Goal: Navigation & Orientation: Understand site structure

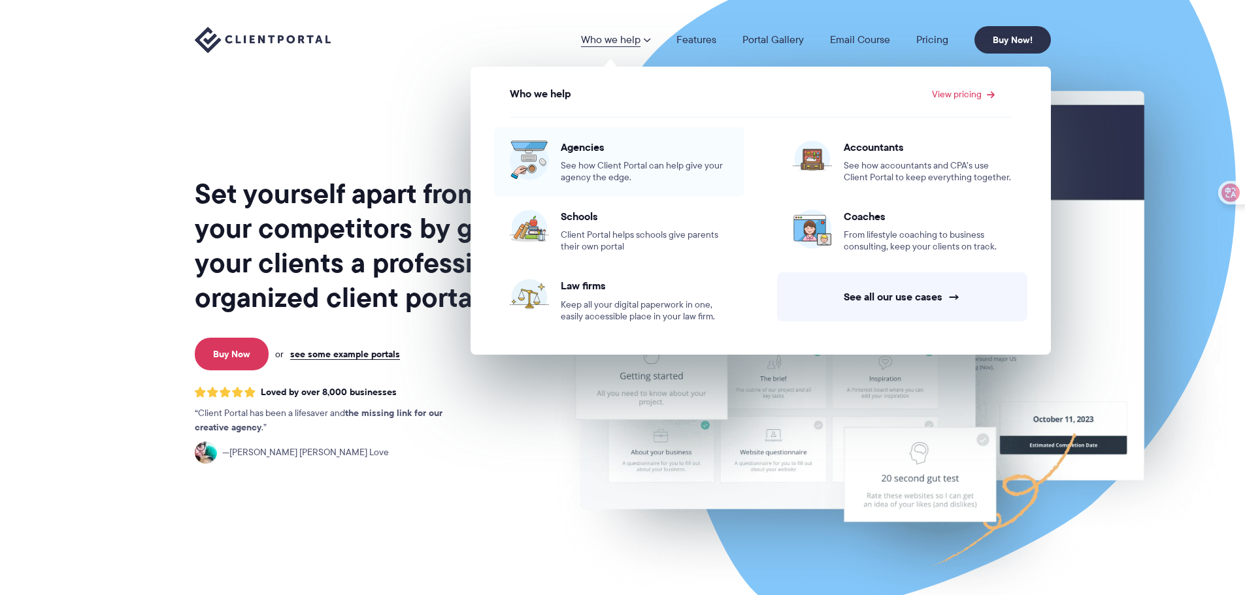
click at [595, 147] on span "Agencies" at bounding box center [645, 146] width 168 height 13
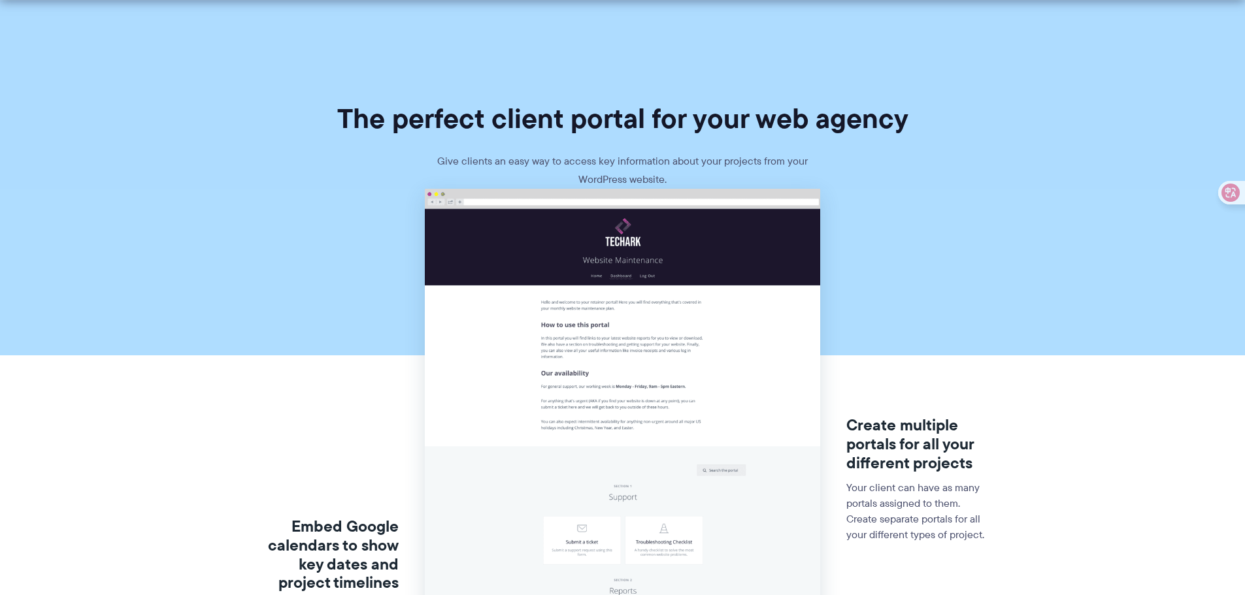
scroll to position [392, 0]
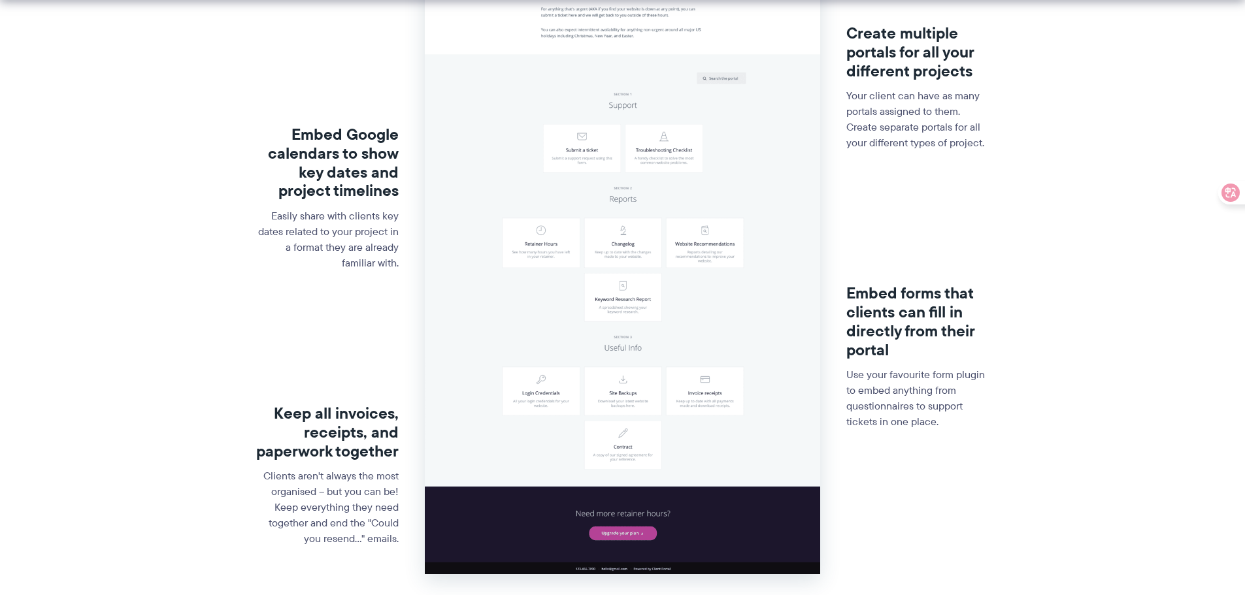
drag, startPoint x: 393, startPoint y: 225, endPoint x: 380, endPoint y: 222, distance: 14.3
click at [392, 225] on p "Easily share with clients key dates related to your project in a format they ar…" at bounding box center [327, 239] width 143 height 63
drag, startPoint x: 371, startPoint y: 219, endPoint x: 361, endPoint y: 214, distance: 10.8
click at [361, 214] on p "Easily share with clients key dates related to your project in a format they ar…" at bounding box center [327, 239] width 143 height 63
drag, startPoint x: 361, startPoint y: 214, endPoint x: 350, endPoint y: 210, distance: 12.0
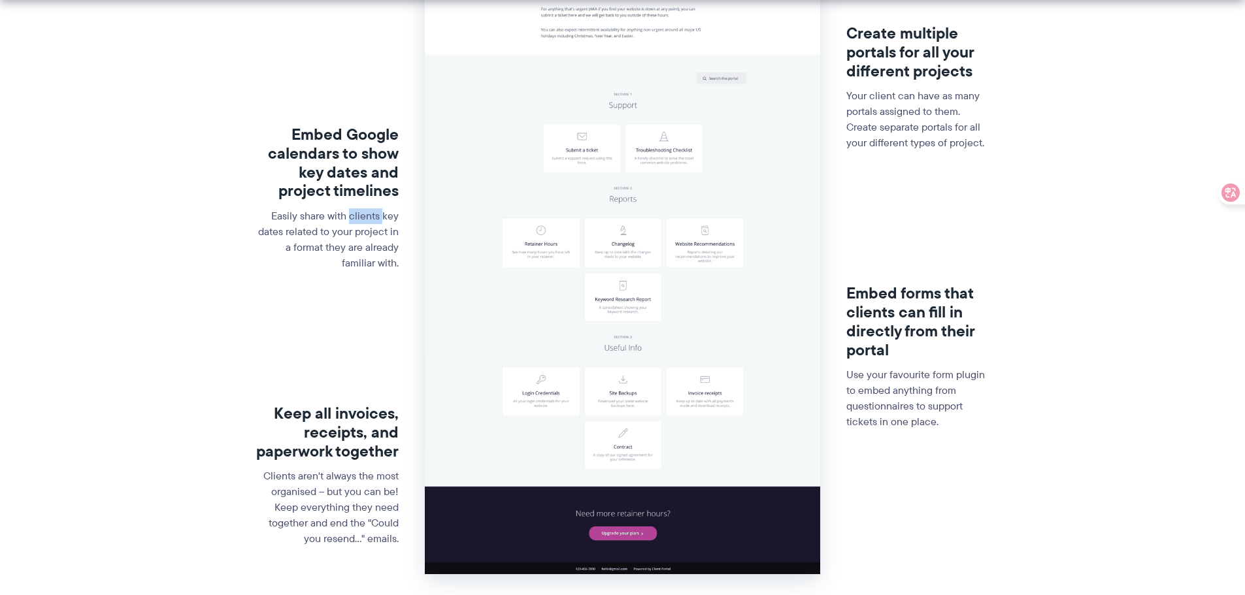
click at [350, 210] on p "Easily share with clients key dates related to your project in a format they ar…" at bounding box center [327, 239] width 143 height 63
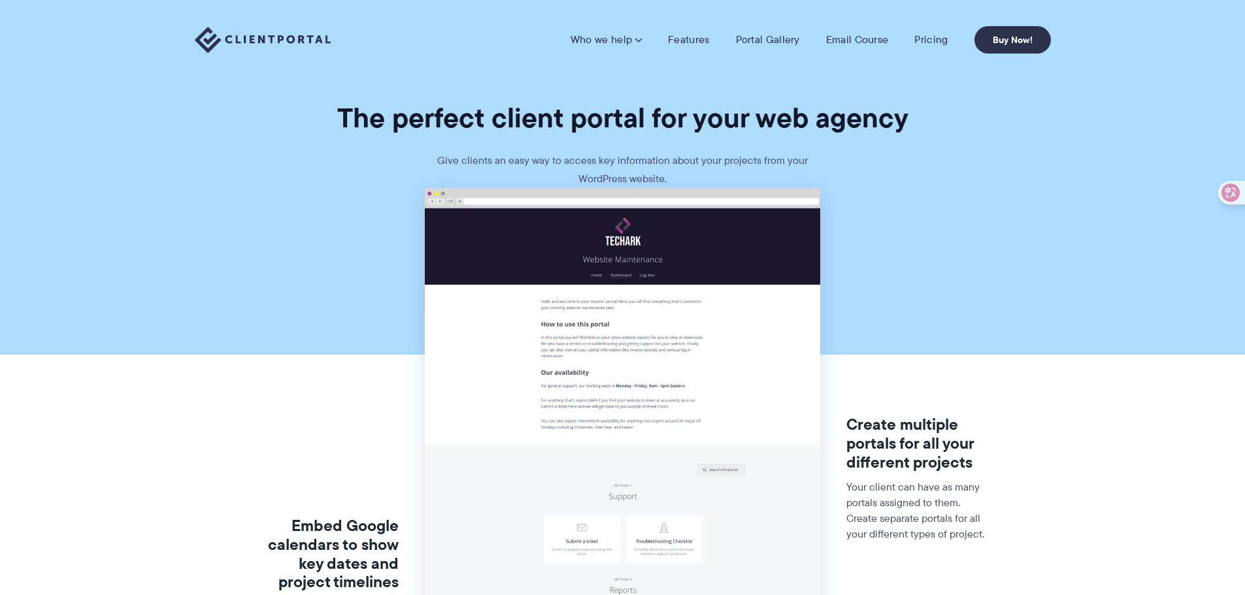
scroll to position [0, 0]
click at [774, 42] on link "Portal Gallery" at bounding box center [768, 39] width 64 height 13
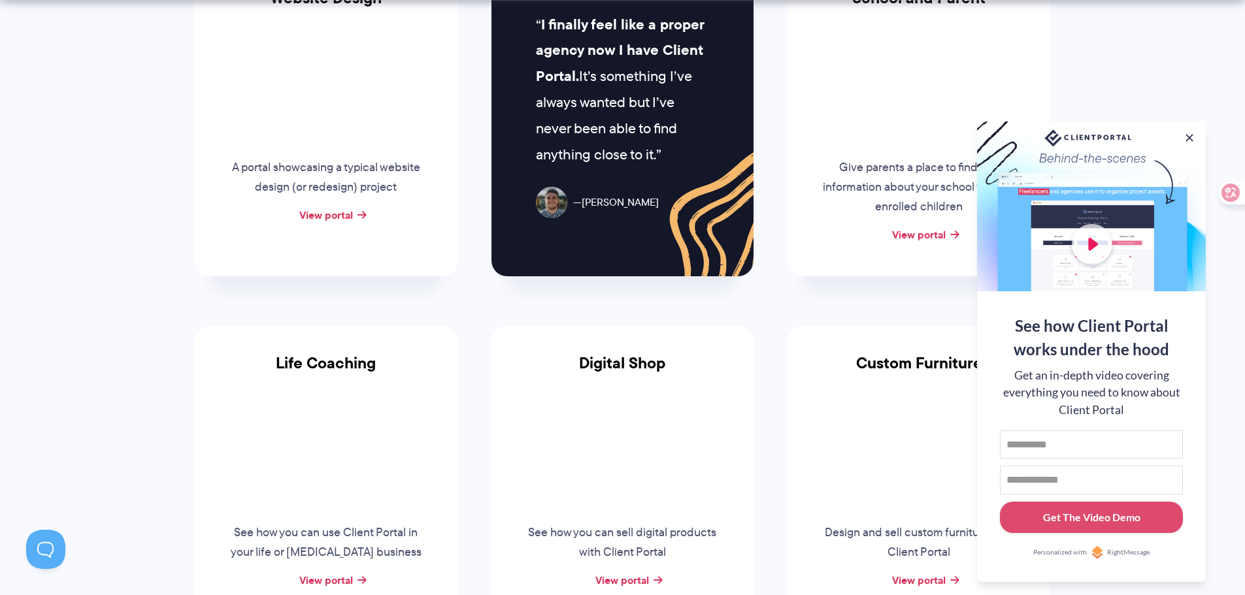
scroll to position [719, 0]
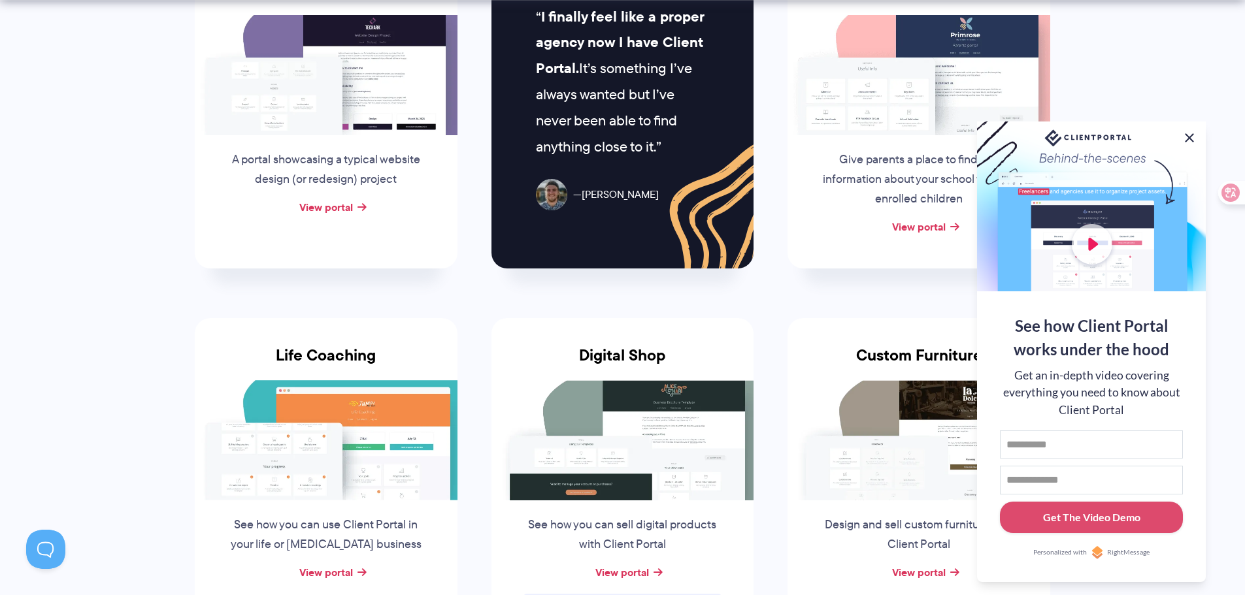
click at [1193, 134] on button at bounding box center [1189, 138] width 16 height 16
